Goal: Task Accomplishment & Management: Complete application form

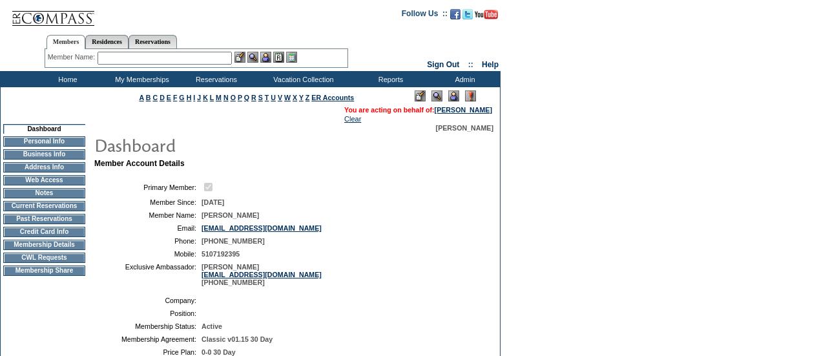
scroll to position [208, 0]
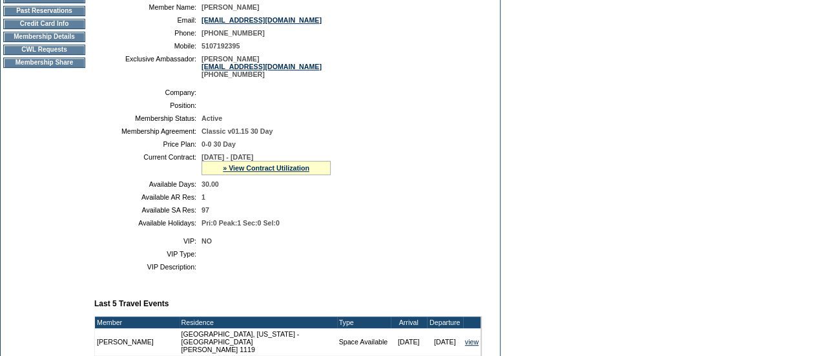
click at [53, 55] on td "CWL Requests" at bounding box center [44, 50] width 82 height 10
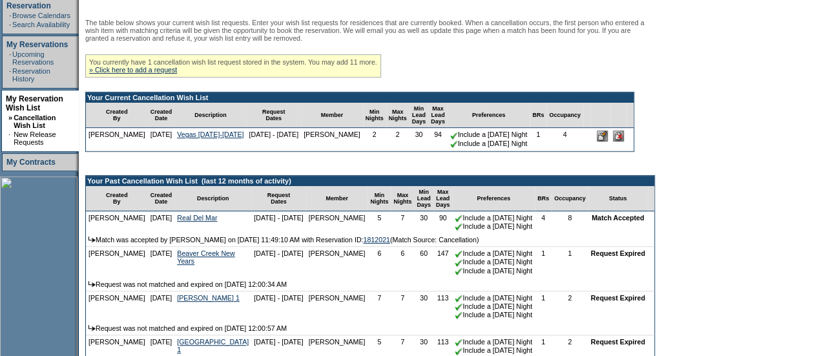
scroll to position [230, 0]
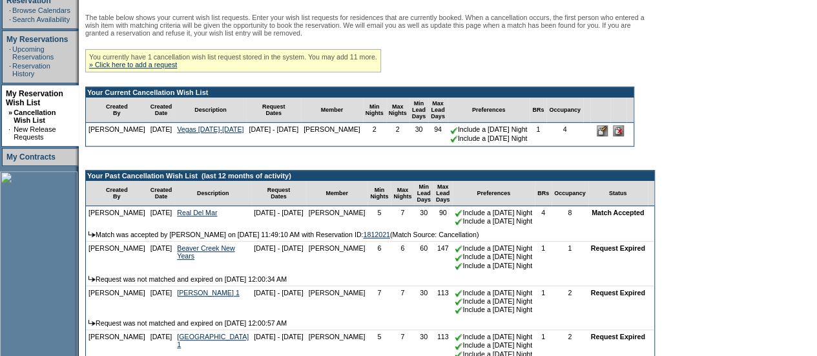
click at [803, 223] on form "Follow Us ::" at bounding box center [408, 164] width 817 height 789
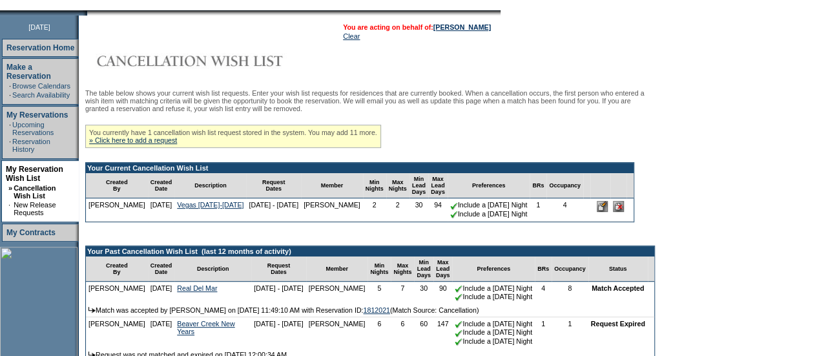
scroll to position [137, 0]
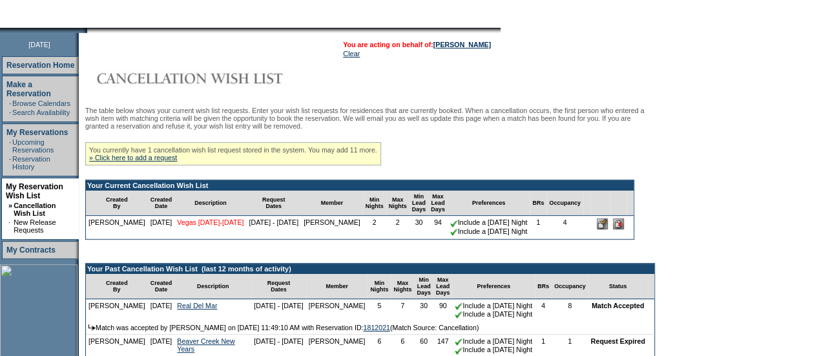
click at [185, 226] on link "Vegas December 4-6" at bounding box center [210, 222] width 67 height 8
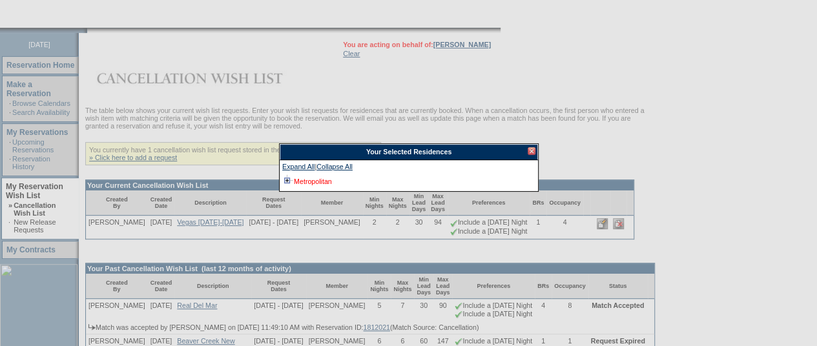
click at [325, 184] on link "Metropolitan" at bounding box center [313, 182] width 38 height 8
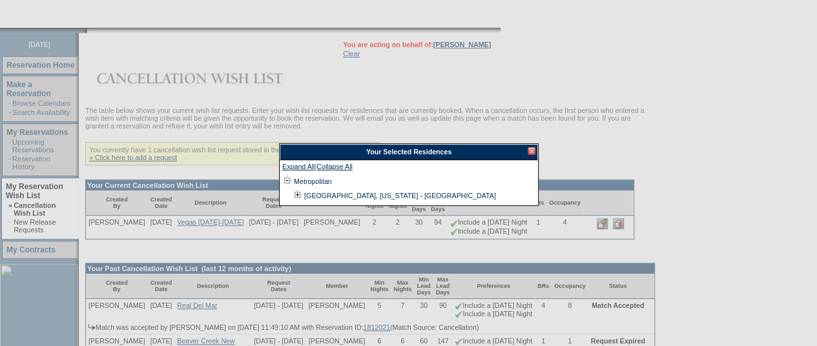
click at [532, 151] on div at bounding box center [532, 151] width 8 height 8
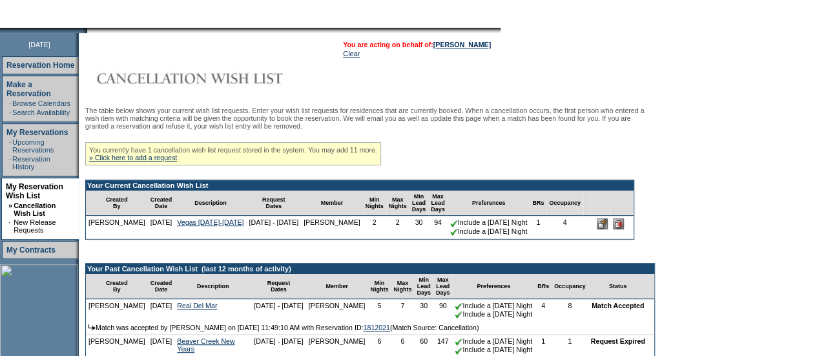
drag, startPoint x: 815, startPoint y: 137, endPoint x: 809, endPoint y: 162, distance: 25.2
click at [809, 162] on form "Follow Us ::" at bounding box center [408, 257] width 817 height 789
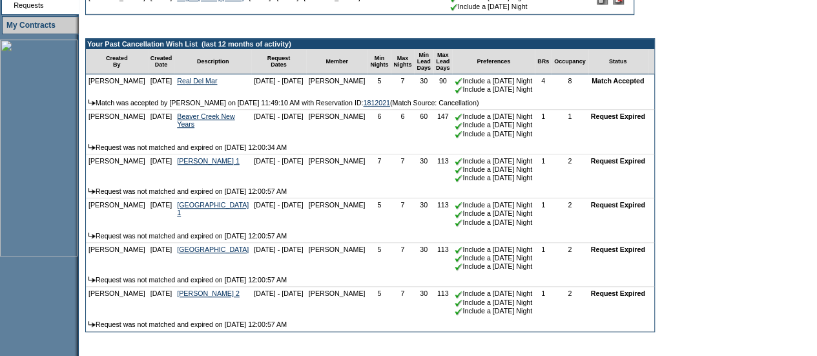
scroll to position [120, 0]
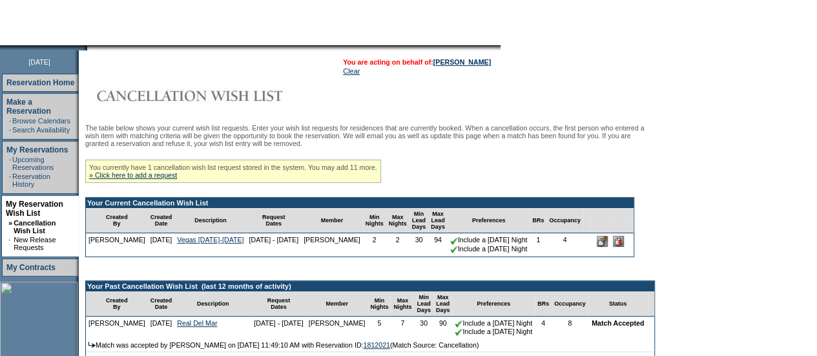
click at [173, 183] on div "You currently have 1 cancellation wish list request stored in the system. You m…" at bounding box center [233, 171] width 296 height 23
click at [162, 179] on link "» Click here to add a request" at bounding box center [133, 175] width 88 height 8
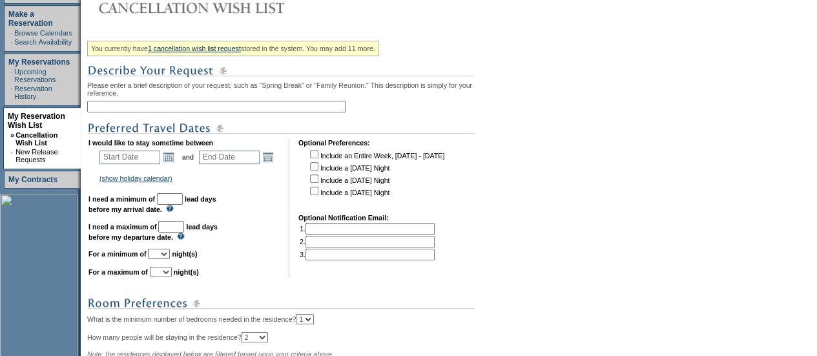
scroll to position [212, 0]
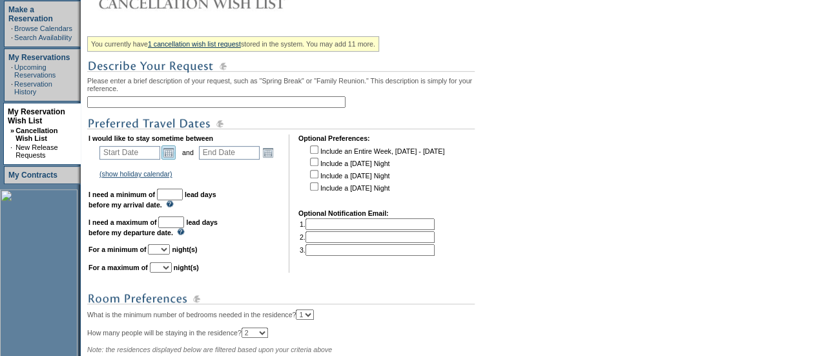
click at [172, 154] on link "Open the calendar popup." at bounding box center [169, 152] width 14 height 14
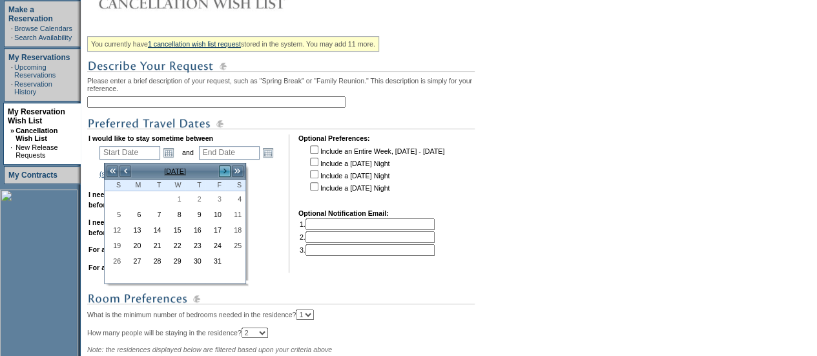
click at [225, 167] on link ">" at bounding box center [224, 171] width 13 height 13
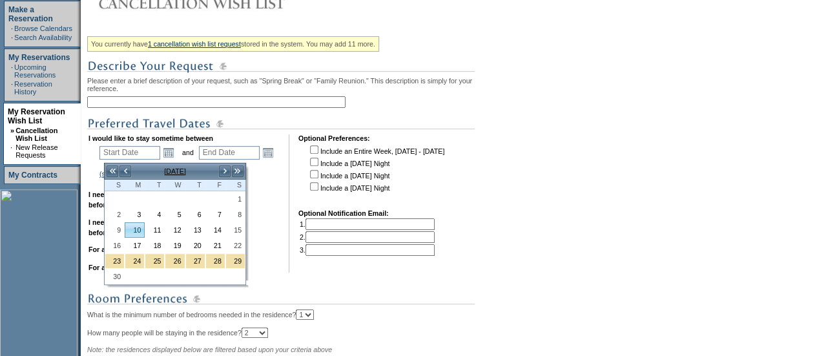
click at [139, 228] on link "10" at bounding box center [134, 230] width 19 height 14
type input "2025-11-10"
type input "2025-11-11"
type input "11/10/2025"
type input "11/11/2025"
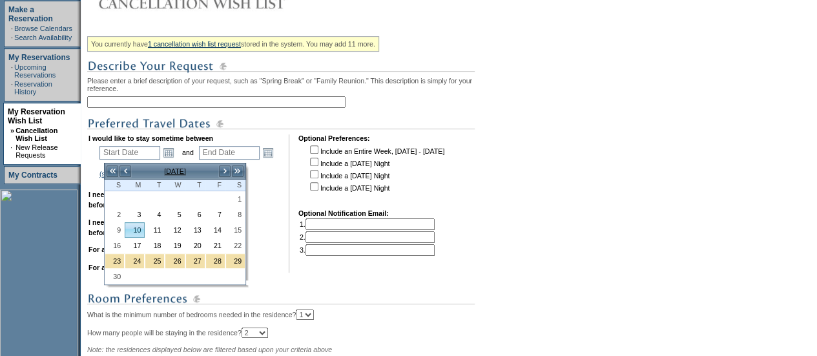
type input "42"
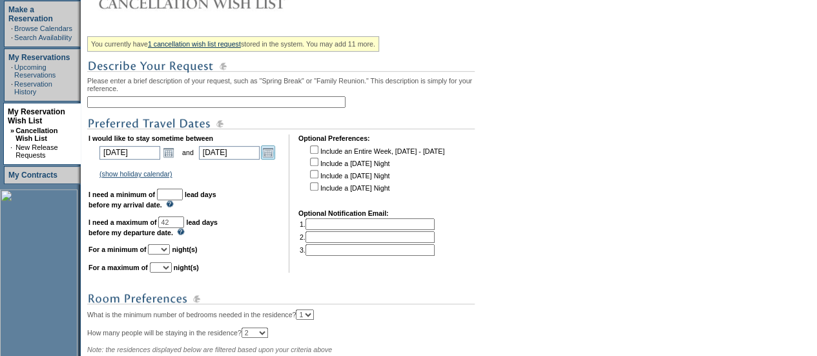
click at [275, 157] on link "Open the calendar popup." at bounding box center [268, 152] width 14 height 14
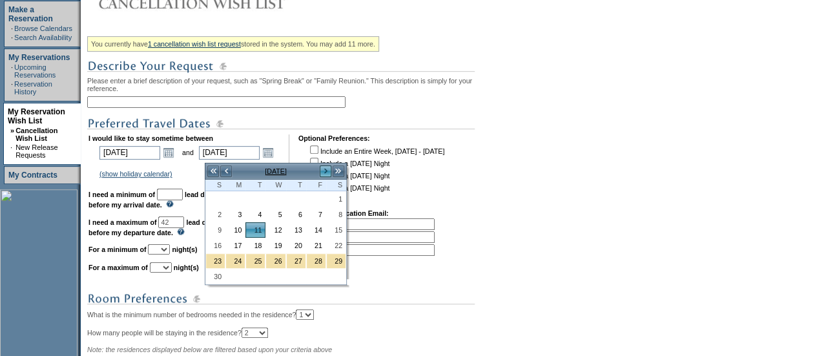
click at [328, 169] on link ">" at bounding box center [325, 171] width 13 height 13
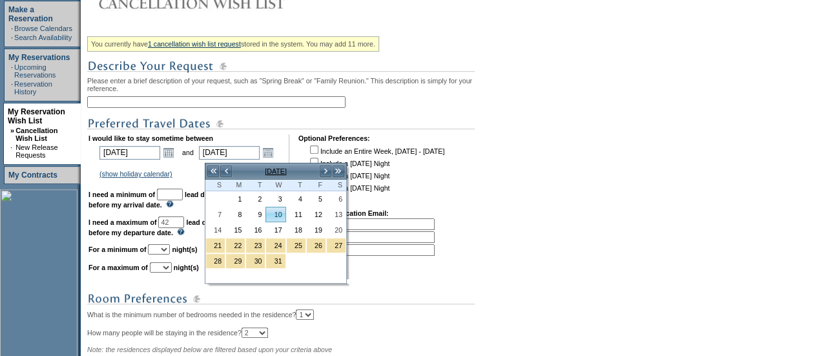
click at [274, 213] on link "10" at bounding box center [275, 214] width 19 height 14
type input "2025-12-10"
type input "12/10/2025"
type input "71"
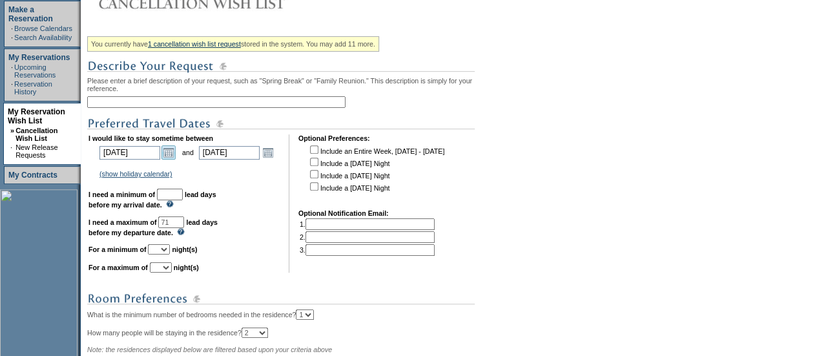
click at [167, 154] on link "Open the calendar popup." at bounding box center [169, 152] width 14 height 14
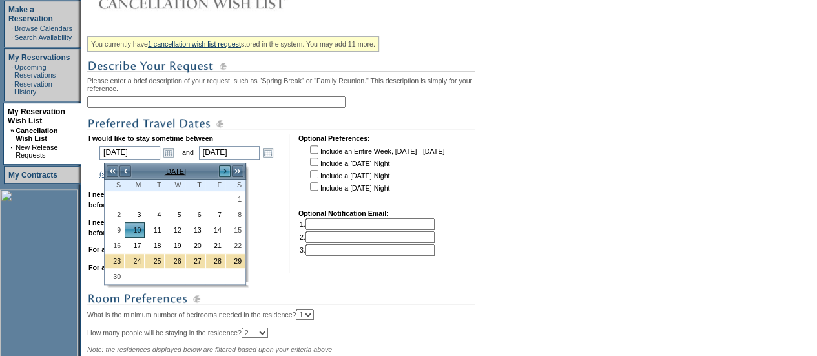
click at [223, 171] on link ">" at bounding box center [224, 171] width 13 height 13
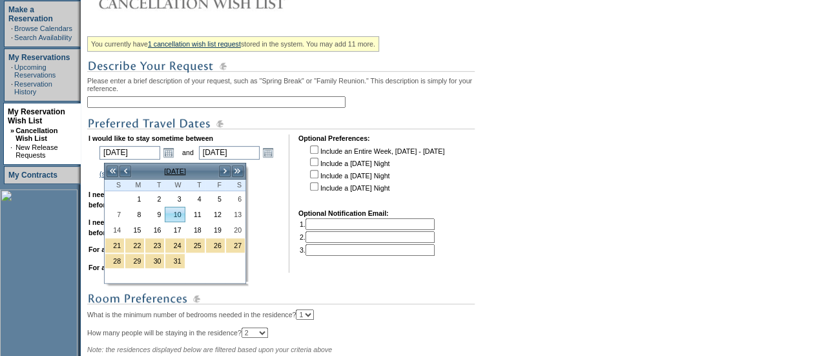
click at [181, 211] on link "10" at bounding box center [174, 214] width 19 height 14
type input "2025-12-10"
type input "2025-12-11"
type input "12/10/2025"
type input "12/11/2025"
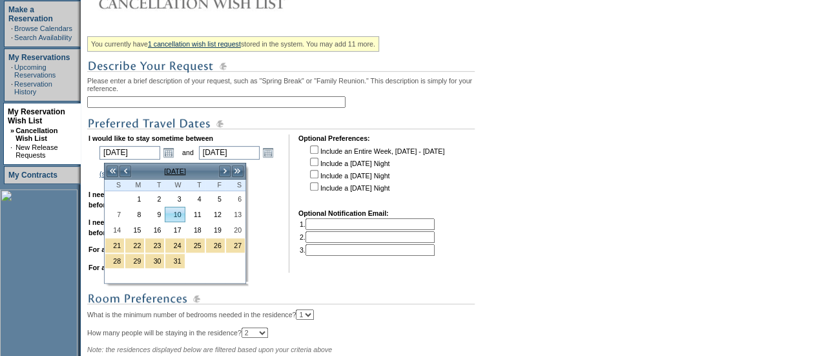
type input "72"
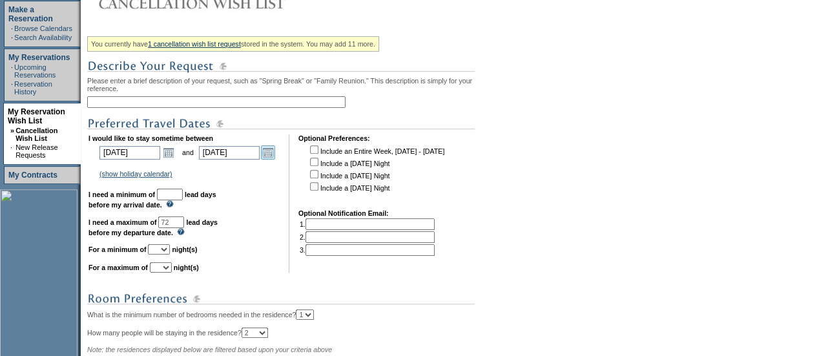
click at [271, 156] on link "Open the calendar popup." at bounding box center [268, 152] width 14 height 14
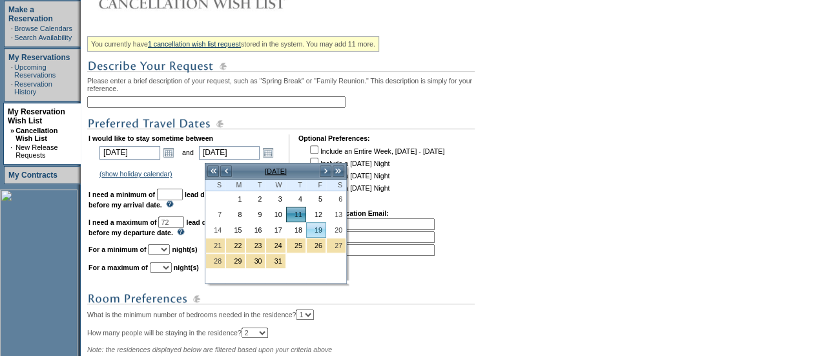
click at [321, 227] on link "19" at bounding box center [316, 230] width 19 height 14
type input "2025-12-19"
type input "12/19/2025"
type input "80"
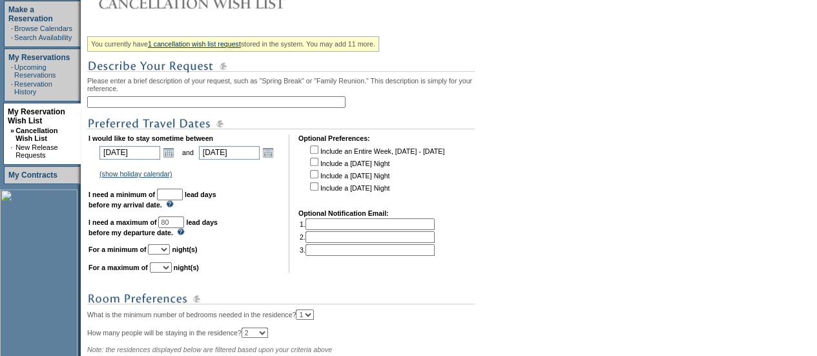
click at [183, 198] on input "text" at bounding box center [170, 195] width 26 height 12
type input "30"
click at [114, 107] on input "text" at bounding box center [216, 102] width 258 height 12
type input "M"
type input "V"
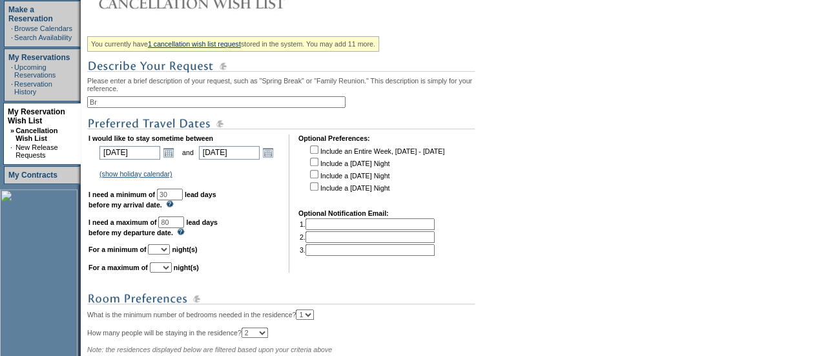
type input "B"
type input "Wish List"
click at [169, 255] on select "1 2 3 4 5 6 7 8 9 10 11 12 13 14" at bounding box center [159, 249] width 22 height 10
select select "3"
click at [163, 251] on select "1 2 3 4 5 6 7 8 9 10 11 12 13 14" at bounding box center [159, 249] width 22 height 10
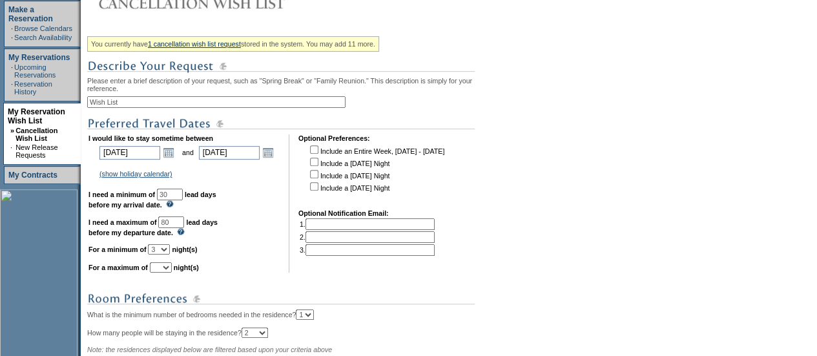
click at [172, 273] on select "1 2 3 4 5 6 7 8 9 10 11 12 13 14" at bounding box center [161, 267] width 22 height 10
select select "3"
click at [165, 269] on select "1 2 3 4 5 6 7 8 9 10 11 12 13 14" at bounding box center [161, 267] width 22 height 10
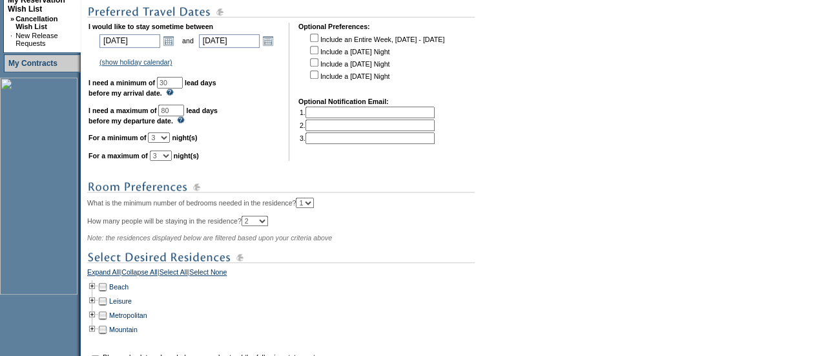
scroll to position [332, 0]
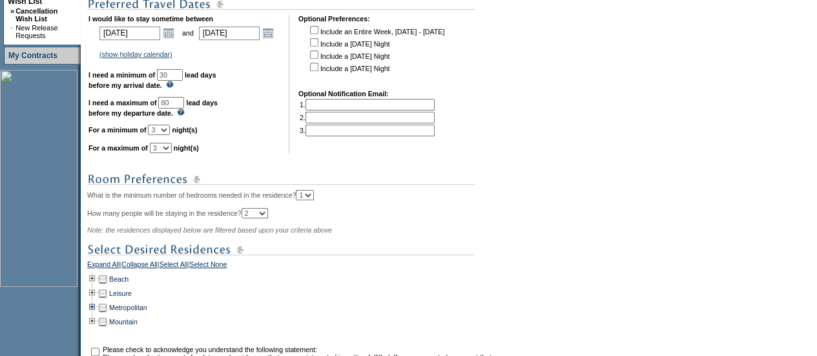
click at [95, 313] on td at bounding box center [92, 307] width 10 height 14
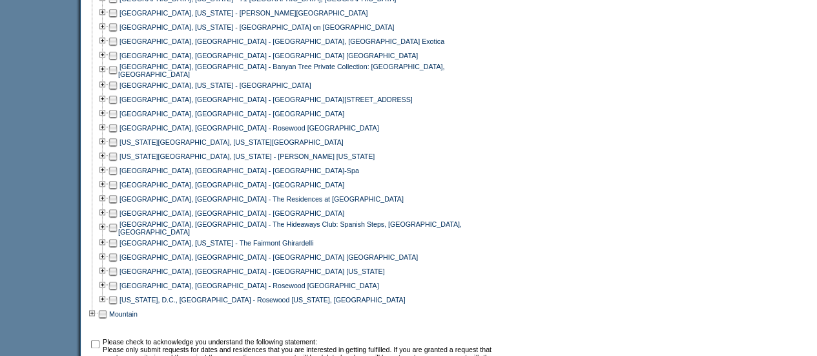
scroll to position [697, 0]
click at [118, 162] on td at bounding box center [113, 158] width 10 height 14
click at [116, 145] on td at bounding box center [113, 143] width 10 height 14
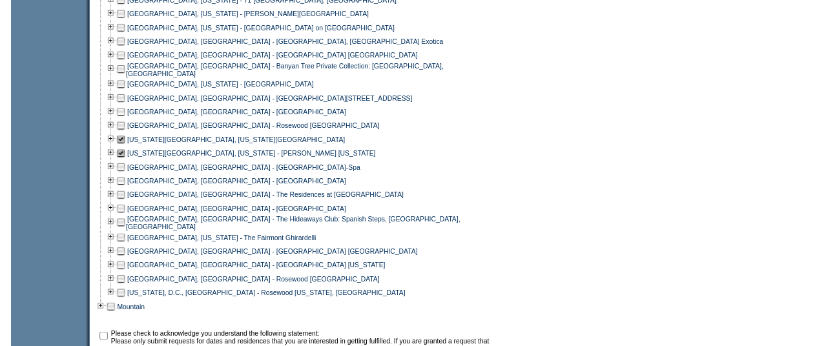
scroll to position [853, 0]
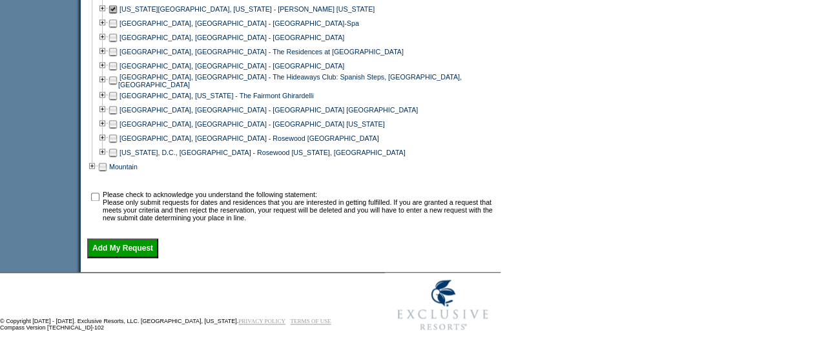
click at [100, 194] on input "checkbox" at bounding box center [95, 197] width 8 height 8
checkbox input "true"
click at [127, 253] on input "Add My Request" at bounding box center [122, 247] width 71 height 19
